Goal: Task Accomplishment & Management: Use online tool/utility

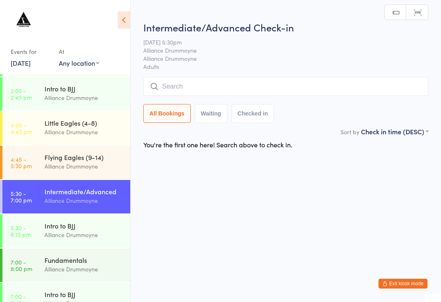
scroll to position [111, 0]
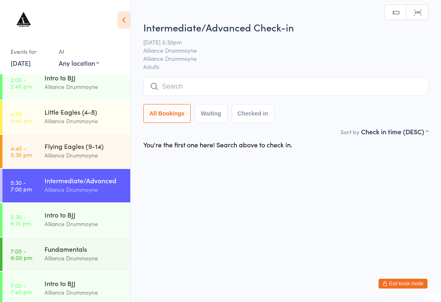
click at [255, 86] on input "search" at bounding box center [285, 86] width 285 height 19
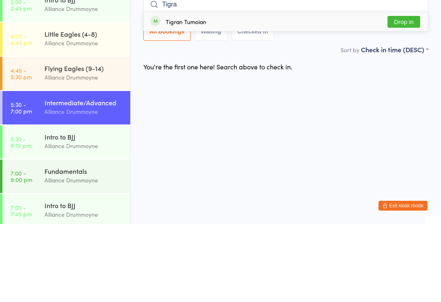
type input "Tigra"
click at [251, 90] on div "Tigran Tumoian Drop in" at bounding box center [286, 99] width 284 height 19
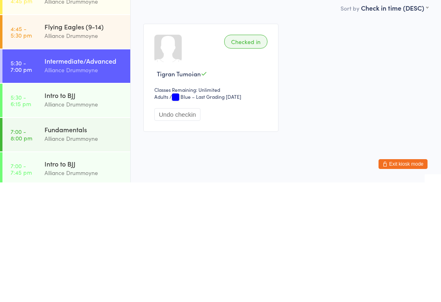
click at [352, 136] on div "Checked in Tigran Tumoian Classes Remaining: Unlimited Adults Adults / Blue – L…" at bounding box center [286, 197] width 300 height 123
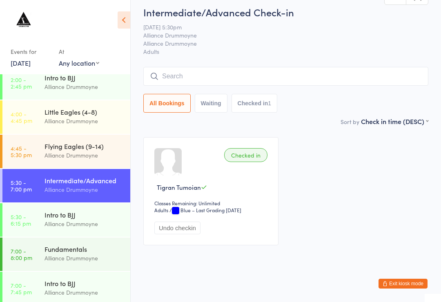
click at [313, 67] on input "search" at bounding box center [285, 76] width 285 height 19
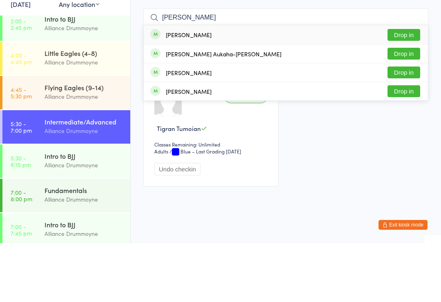
type input "[PERSON_NAME]"
click at [417, 107] on button "Drop in" at bounding box center [403, 113] width 33 height 12
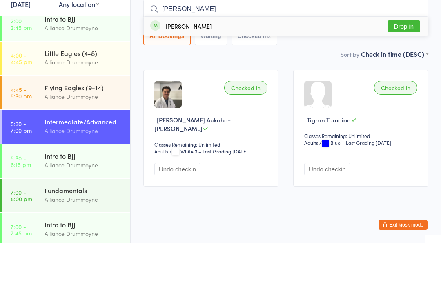
type input "[PERSON_NAME]"
click at [409, 79] on button "Drop in" at bounding box center [403, 85] width 33 height 12
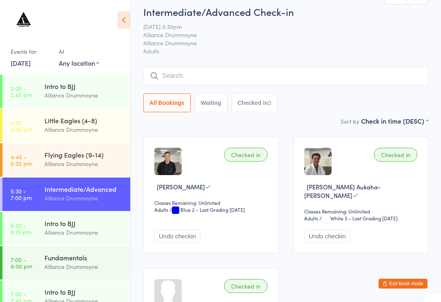
scroll to position [6, 0]
click at [319, 72] on input "search" at bounding box center [285, 76] width 285 height 19
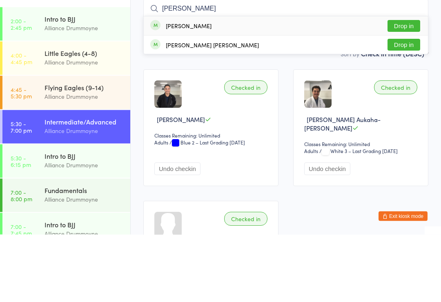
type input "[PERSON_NAME]"
click at [406, 107] on button "Drop in" at bounding box center [403, 113] width 33 height 12
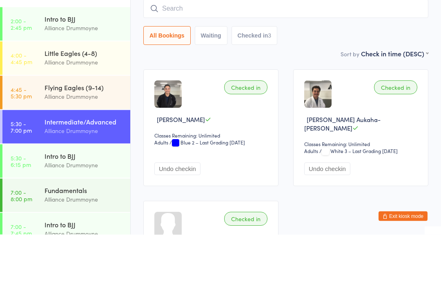
scroll to position [74, 0]
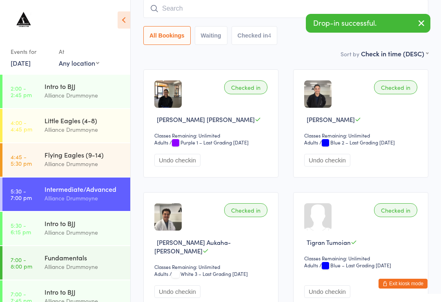
click at [243, 7] on input "search" at bounding box center [285, 8] width 285 height 19
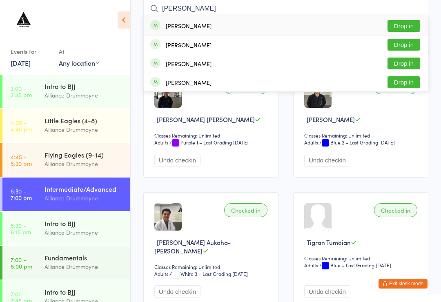
type input "[PERSON_NAME]"
click at [403, 85] on button "Drop in" at bounding box center [403, 82] width 33 height 12
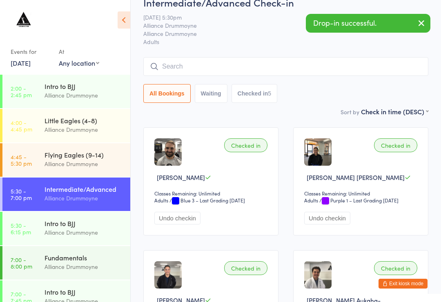
scroll to position [0, 0]
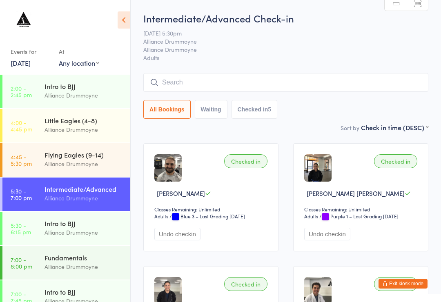
click at [343, 80] on input "search" at bounding box center [285, 82] width 285 height 19
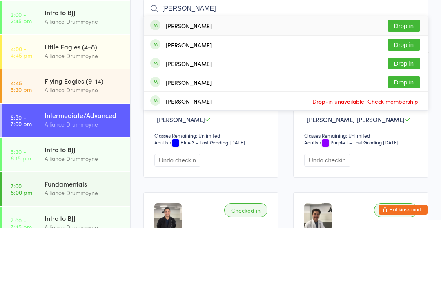
type input "[PERSON_NAME]"
click at [407, 94] on button "Drop in" at bounding box center [403, 100] width 33 height 12
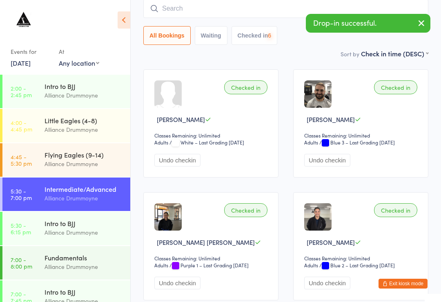
click at [287, 13] on input "search" at bounding box center [285, 8] width 285 height 19
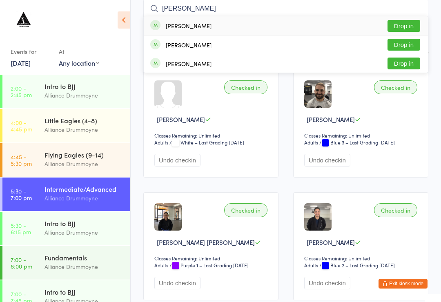
type input "[PERSON_NAME]"
click at [409, 25] on button "Drop in" at bounding box center [403, 26] width 33 height 12
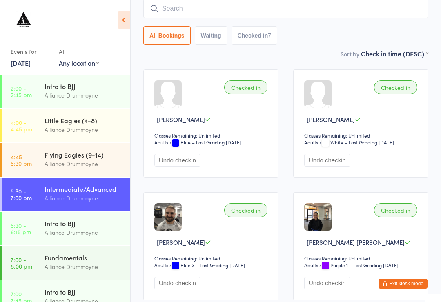
click at [271, 13] on input "search" at bounding box center [285, 8] width 285 height 19
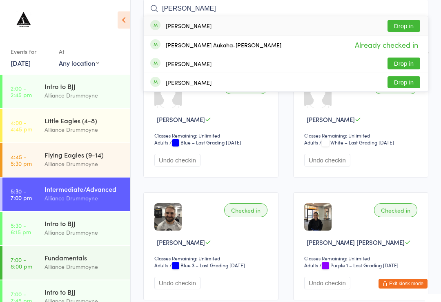
type input "[PERSON_NAME]"
click at [399, 27] on button "Drop in" at bounding box center [403, 26] width 33 height 12
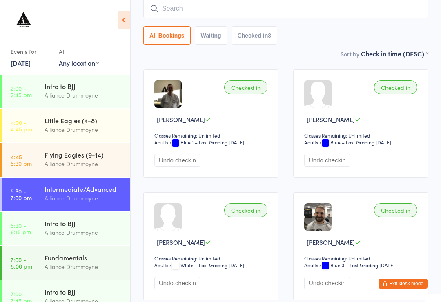
click at [262, 7] on input "search" at bounding box center [285, 8] width 285 height 19
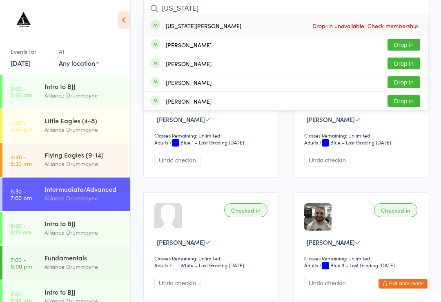
type input "[US_STATE]"
click at [363, 31] on span "Drop-in unavailable: Check membership" at bounding box center [365, 26] width 110 height 12
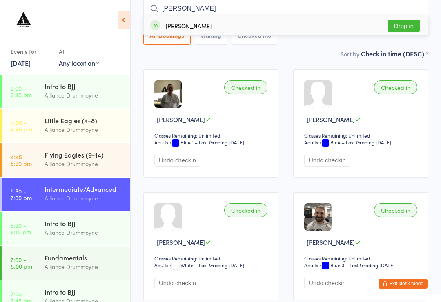
type input "[PERSON_NAME]"
click at [409, 28] on button "Drop in" at bounding box center [403, 26] width 33 height 12
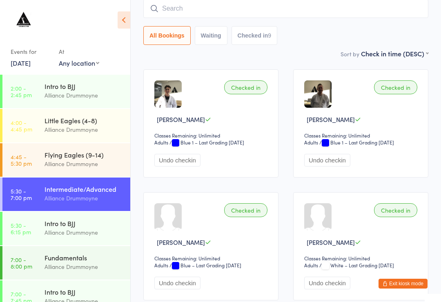
click at [169, 13] on input "search" at bounding box center [285, 8] width 285 height 19
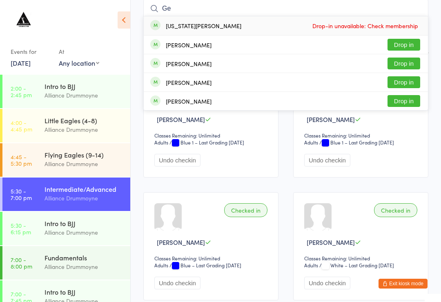
type input "G"
